Goal: Task Accomplishment & Management: Manage account settings

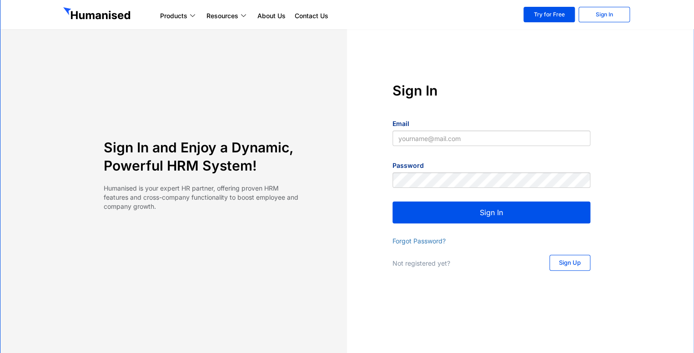
type input "kasun@slpg.lk"
click at [424, 212] on button "Sign In" at bounding box center [492, 213] width 198 height 22
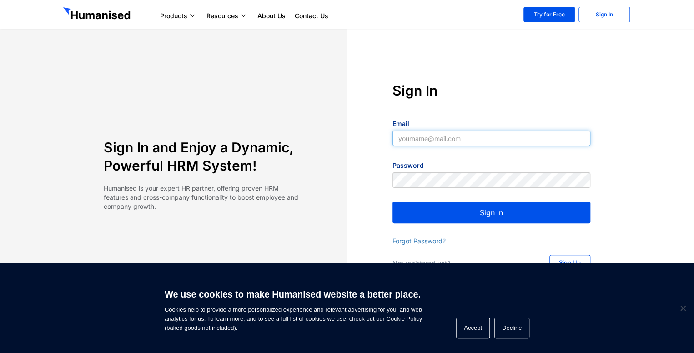
click at [416, 138] on input "Email" at bounding box center [492, 138] width 198 height 15
type input "kasun@slpg.lk"
click at [421, 215] on button "Sign In" at bounding box center [492, 213] width 198 height 22
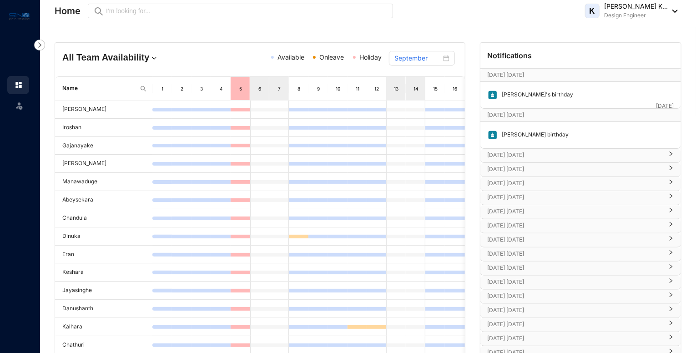
click at [621, 151] on p "[DATE] [DATE]" at bounding box center [575, 155] width 175 height 9
click at [542, 192] on p "[DATE] [DATE]" at bounding box center [575, 196] width 175 height 9
click at [528, 237] on p "[DATE] [DATE]" at bounding box center [575, 237] width 175 height 9
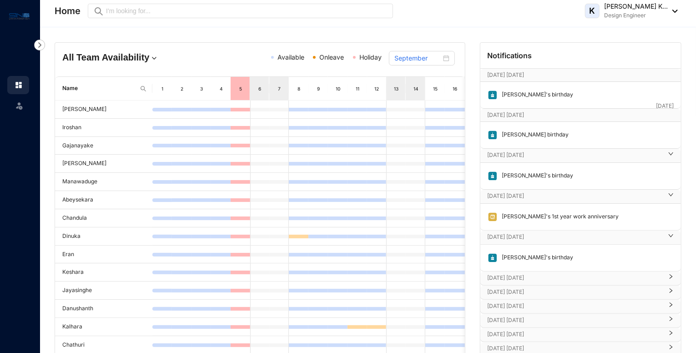
click at [517, 279] on p "[DATE] [DATE]" at bounding box center [575, 278] width 175 height 9
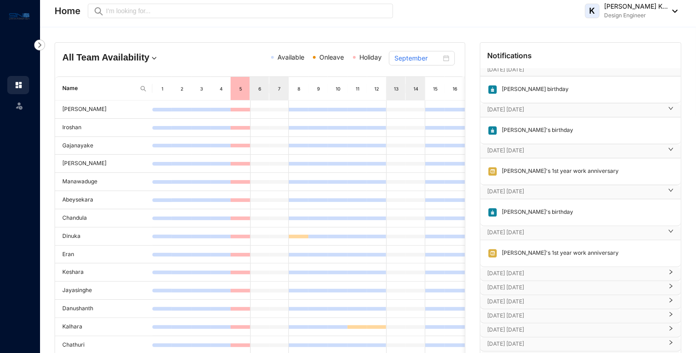
click at [530, 272] on p "[DATE] [DATE]" at bounding box center [575, 273] width 175 height 9
click at [515, 318] on div "[DATE] [DATE]" at bounding box center [581, 315] width 201 height 14
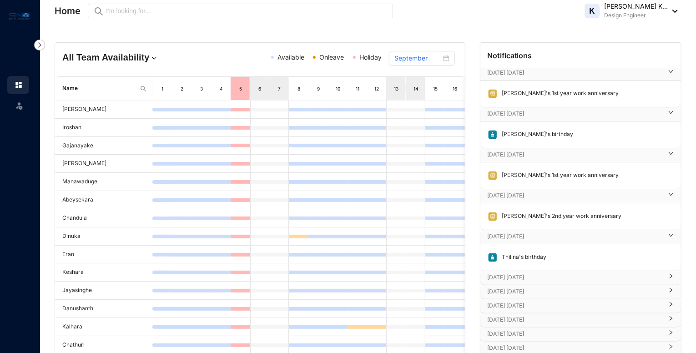
scroll to position [137, 0]
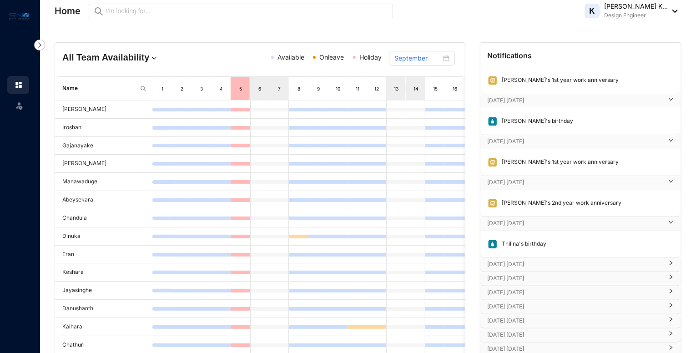
click at [530, 260] on p "[DATE] [DATE]" at bounding box center [575, 264] width 175 height 9
click at [529, 304] on p "[DATE] [DATE]" at bounding box center [575, 305] width 175 height 9
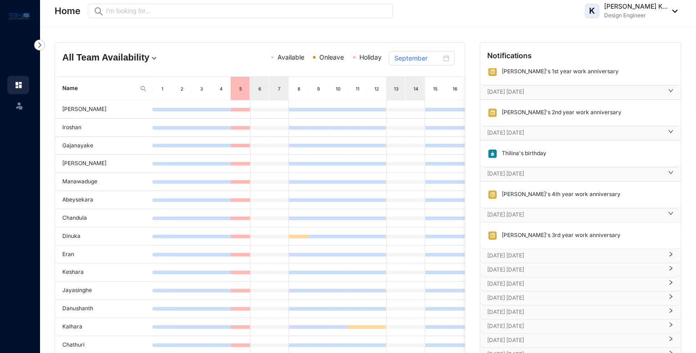
scroll to position [228, 0]
click at [529, 251] on p "[DATE] [DATE]" at bounding box center [575, 255] width 175 height 9
click at [530, 292] on p "[DATE] [DATE]" at bounding box center [575, 296] width 175 height 9
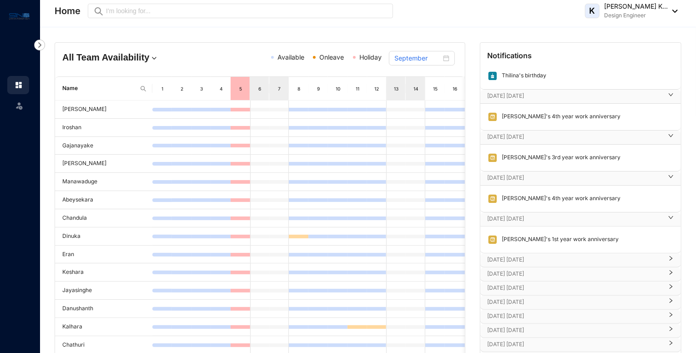
scroll to position [364, 0]
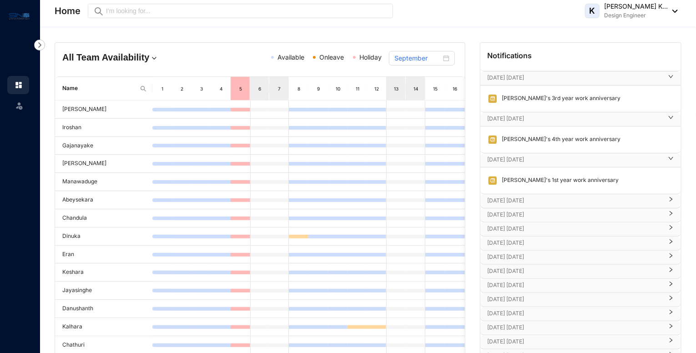
click at [531, 196] on p "[DATE] [DATE]" at bounding box center [575, 200] width 175 height 9
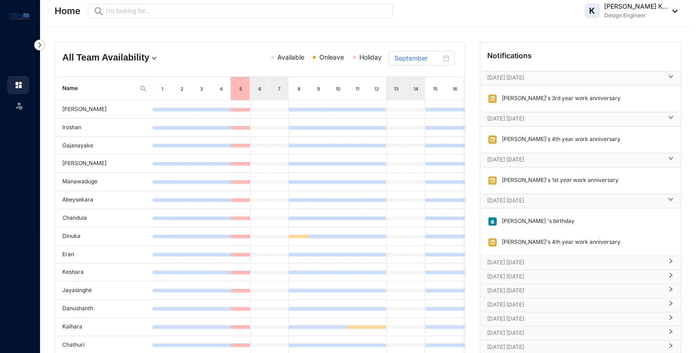
click at [512, 262] on p "[DATE] [DATE]" at bounding box center [575, 262] width 175 height 9
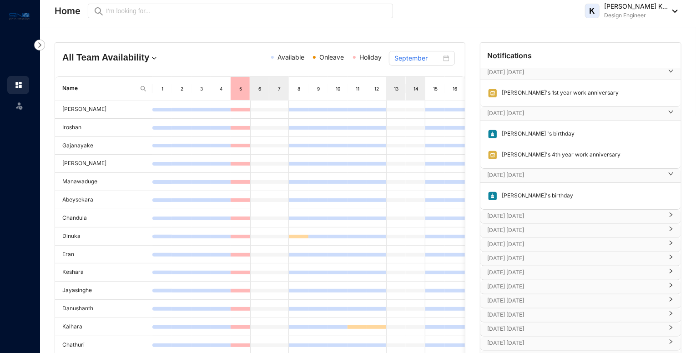
scroll to position [455, 0]
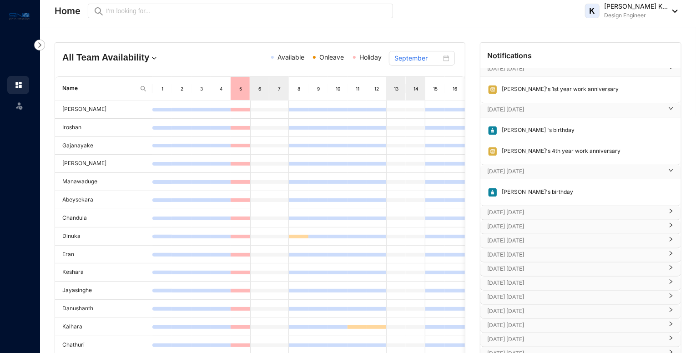
click at [515, 209] on p "[DATE] [DATE]" at bounding box center [575, 212] width 175 height 9
click at [513, 249] on p "[DATE] [DATE]" at bounding box center [575, 253] width 175 height 9
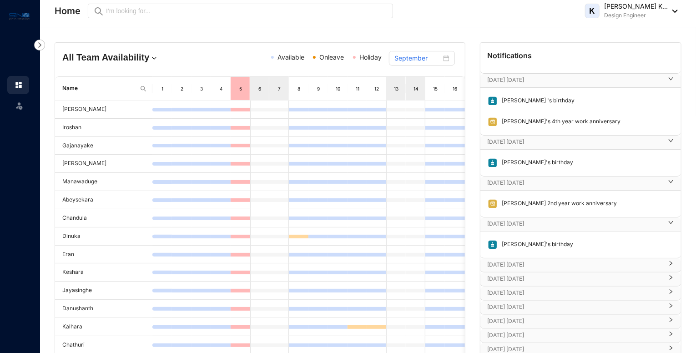
scroll to position [501, 0]
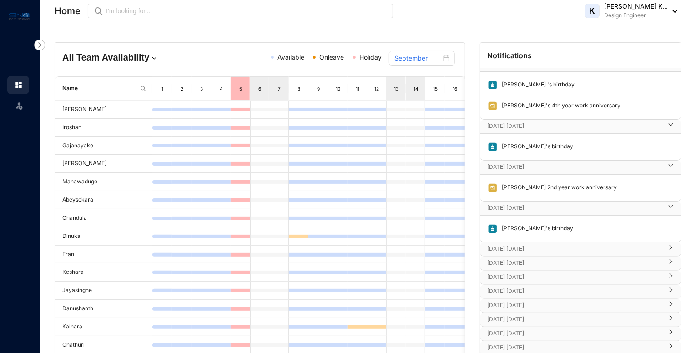
click at [513, 248] on p "[DATE] [DATE]" at bounding box center [575, 248] width 175 height 9
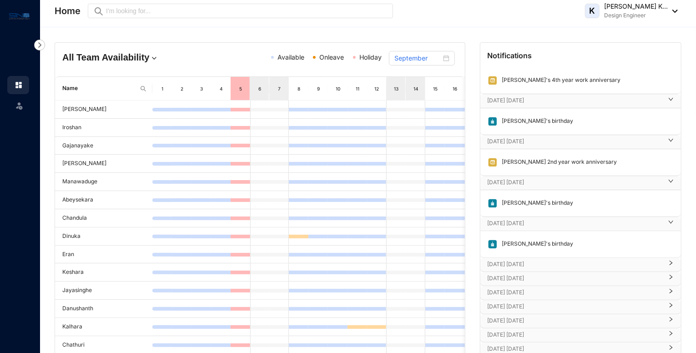
scroll to position [546, 0]
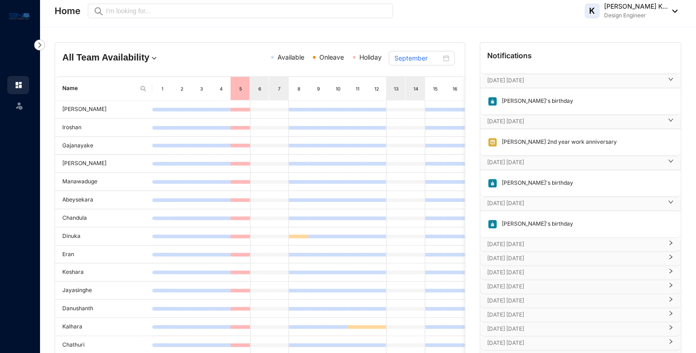
click at [513, 240] on p "[DATE] [DATE]" at bounding box center [575, 244] width 175 height 9
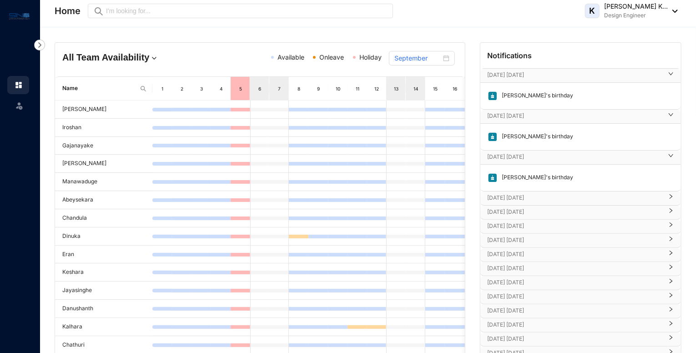
scroll to position [637, 0]
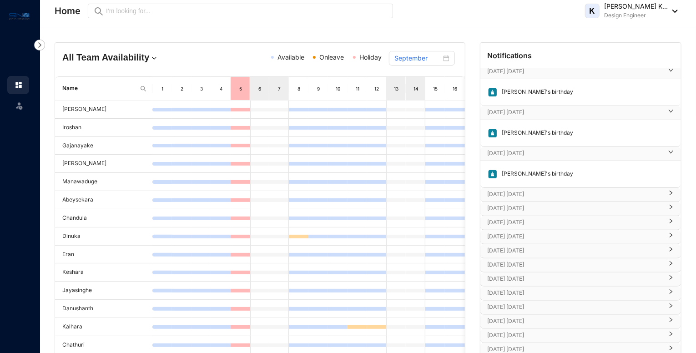
click at [509, 190] on p "[DATE] [DATE]" at bounding box center [575, 194] width 175 height 9
click at [519, 232] on p "[DATE] [DATE]" at bounding box center [575, 235] width 175 height 9
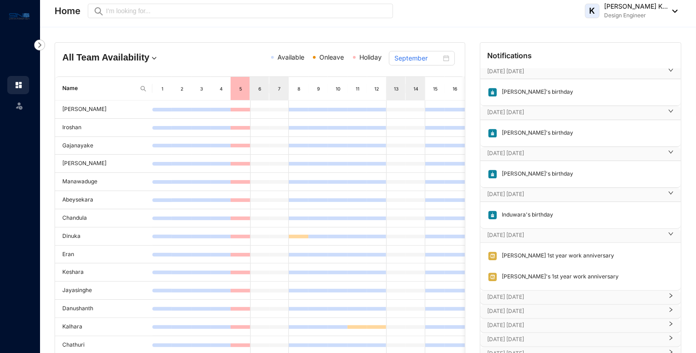
click at [520, 293] on p "[DATE] [DATE]" at bounding box center [575, 297] width 175 height 9
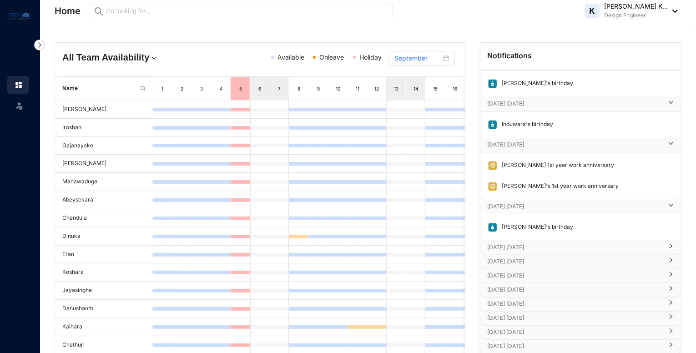
scroll to position [728, 0]
click at [506, 243] on p "[DATE] [DATE]" at bounding box center [575, 247] width 175 height 9
click at [507, 284] on p "[DATE] [DATE]" at bounding box center [575, 288] width 175 height 9
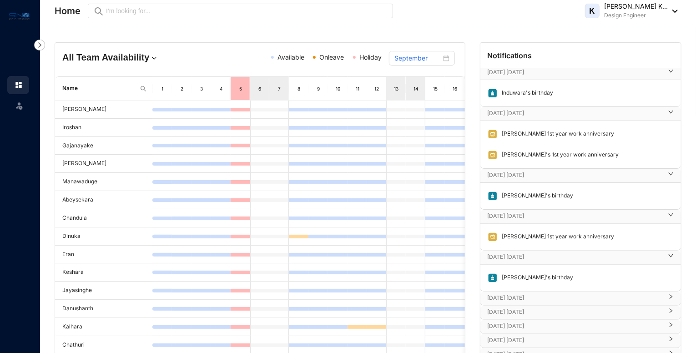
scroll to position [794, 0]
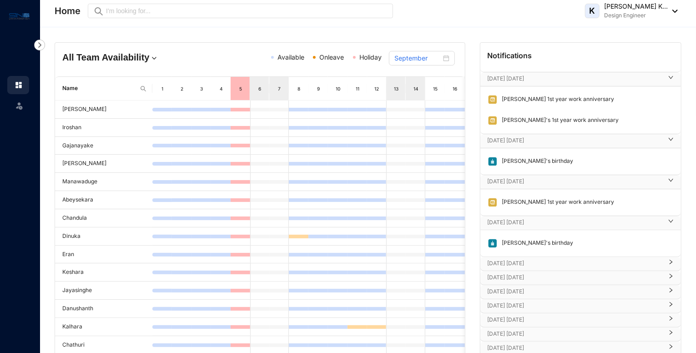
click at [508, 259] on p "[DATE] [DATE]" at bounding box center [575, 263] width 175 height 9
click at [506, 300] on p "[DATE] [DATE]" at bounding box center [575, 304] width 175 height 9
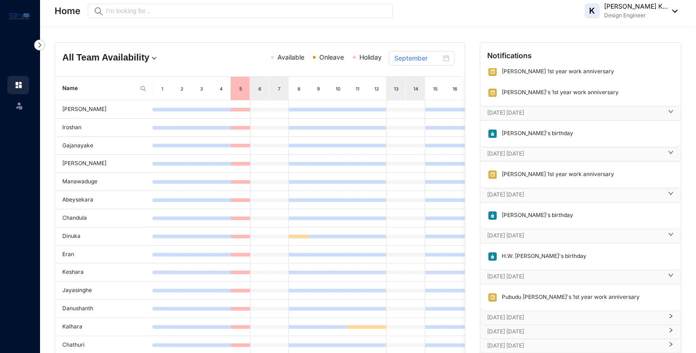
scroll to position [847, 0]
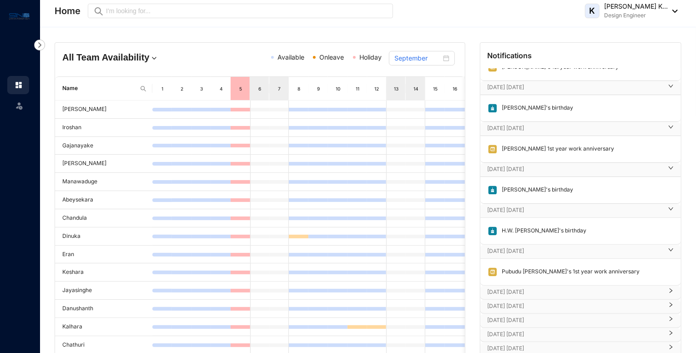
click at [503, 288] on p "[DATE] [DATE]" at bounding box center [575, 292] width 175 height 9
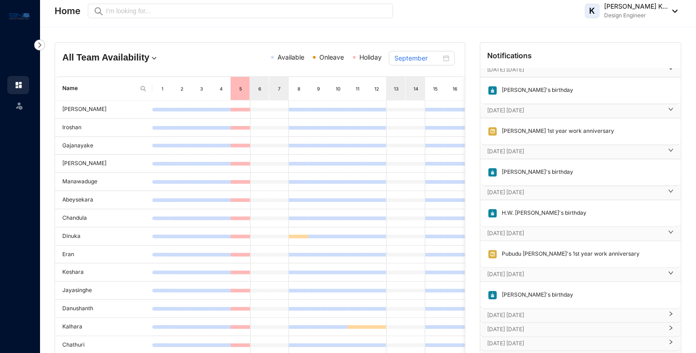
scroll to position [874, 0]
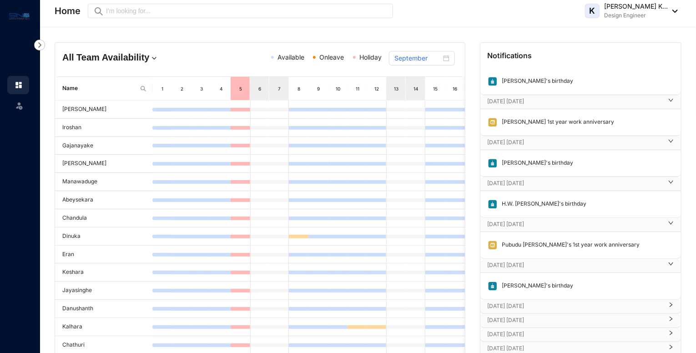
click at [507, 302] on p "[DATE] [DATE]" at bounding box center [575, 306] width 175 height 9
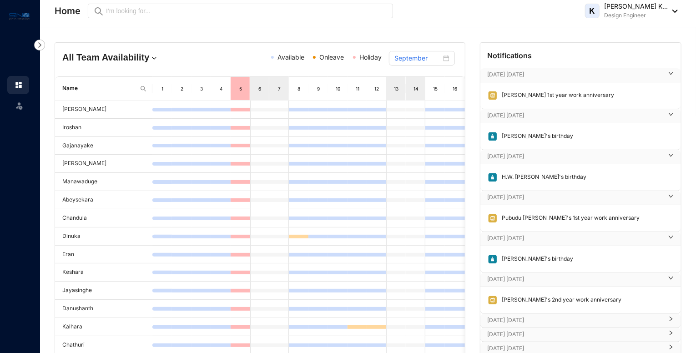
click at [503, 316] on p "[DATE] [DATE]" at bounding box center [575, 320] width 175 height 9
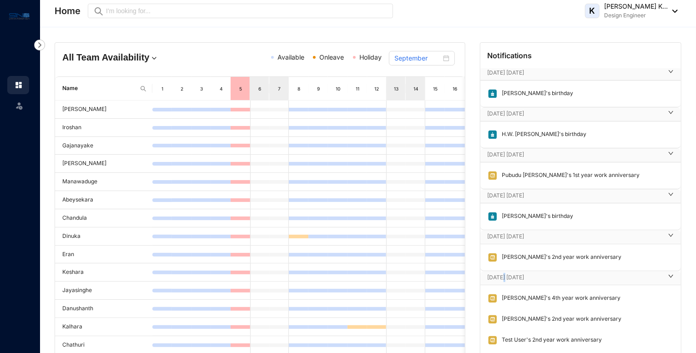
scroll to position [990, 0]
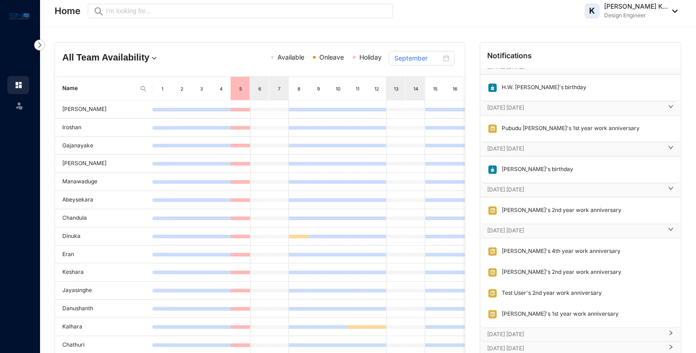
click at [530, 330] on p "[DATE] [DATE]" at bounding box center [575, 334] width 175 height 9
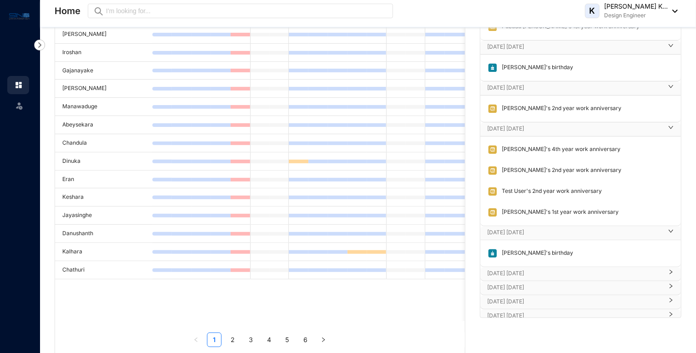
scroll to position [91, 0]
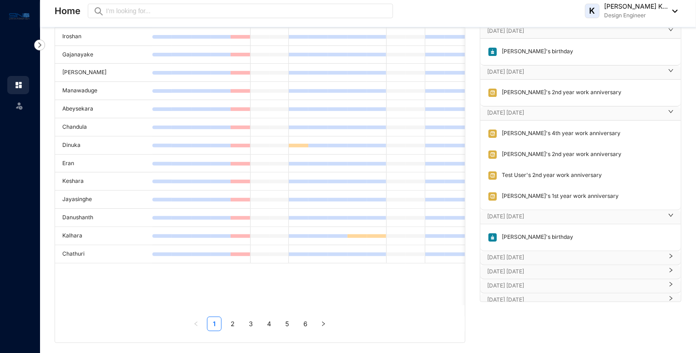
click at [519, 253] on p "[DATE] [DATE]" at bounding box center [575, 257] width 175 height 9
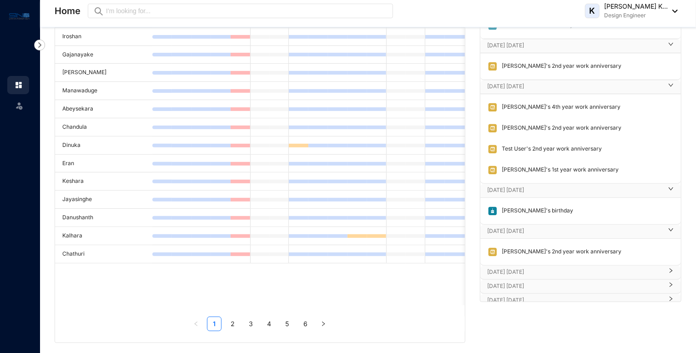
click at [509, 268] on p "[DATE] [DATE]" at bounding box center [575, 272] width 175 height 9
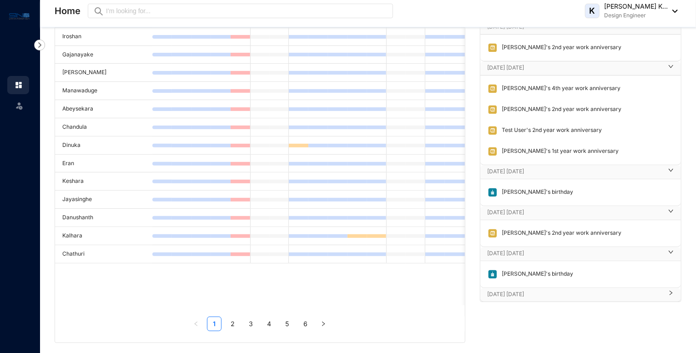
scroll to position [1070, 0]
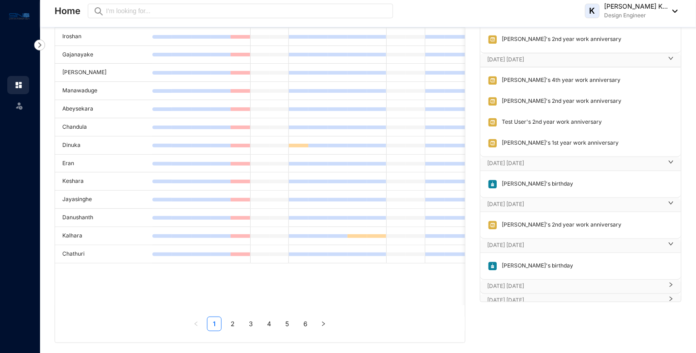
click at [517, 282] on p "[DATE] [DATE]" at bounding box center [575, 286] width 175 height 9
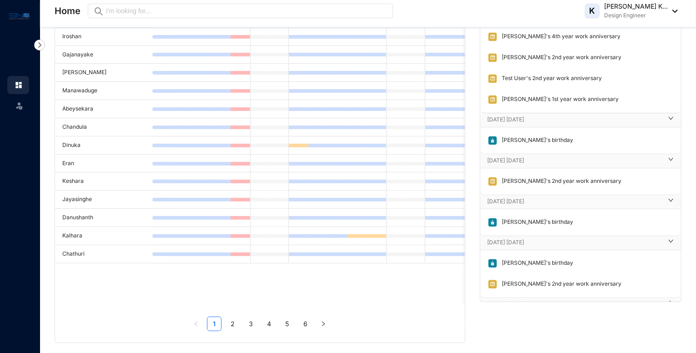
scroll to position [1118, 0]
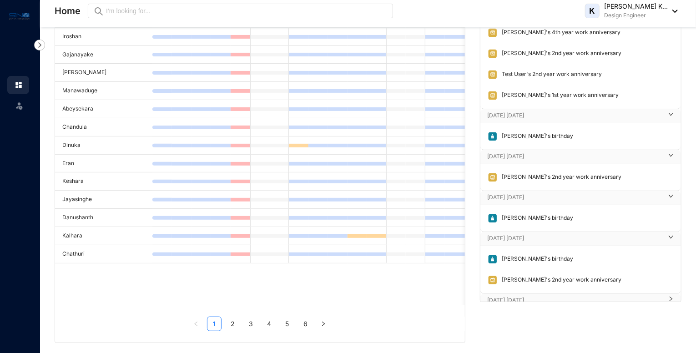
click at [507, 296] on p "[DATE] [DATE]" at bounding box center [575, 300] width 175 height 9
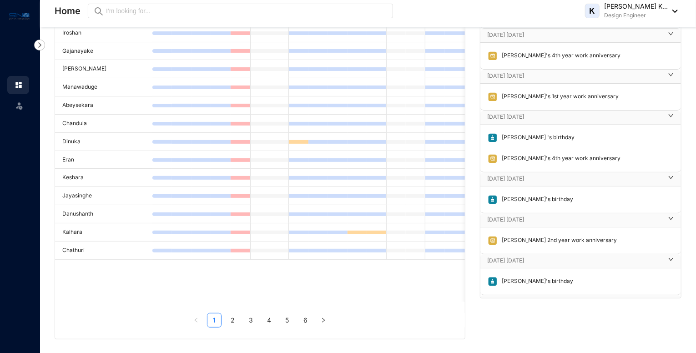
scroll to position [371, 0]
